Goal: Information Seeking & Learning: Compare options

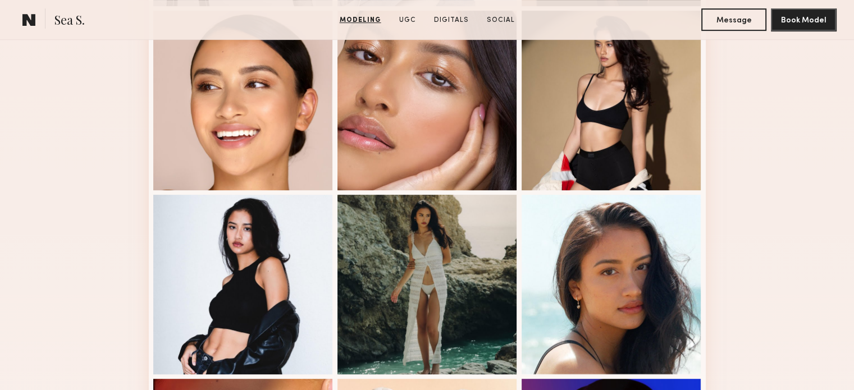
scroll to position [168, 0]
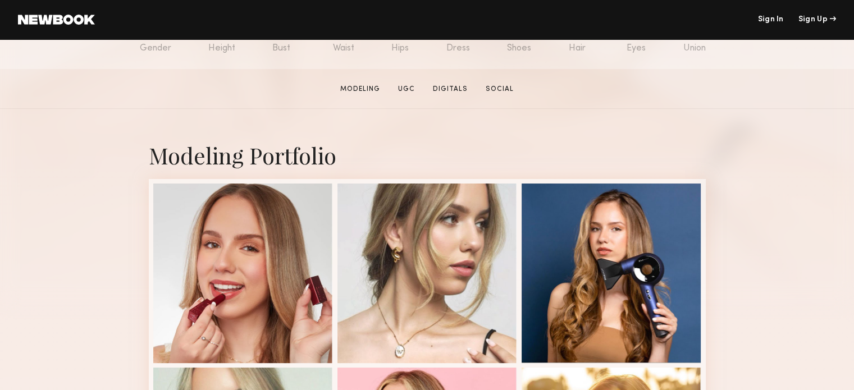
scroll to position [168, 0]
